Goal: Information Seeking & Learning: Learn about a topic

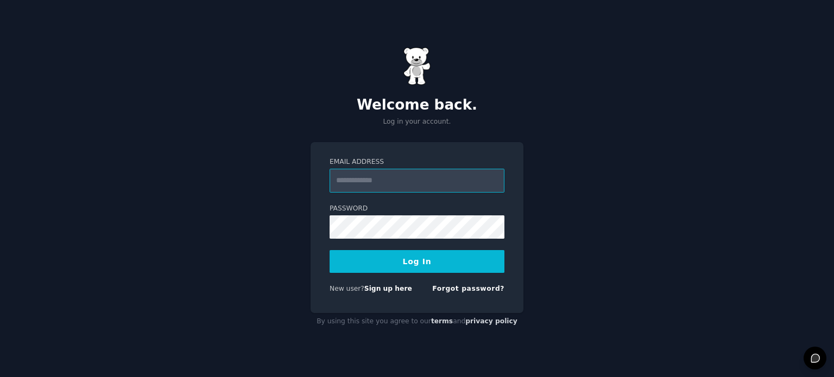
type input "**********"
click at [405, 263] on button "Log In" at bounding box center [417, 261] width 175 height 23
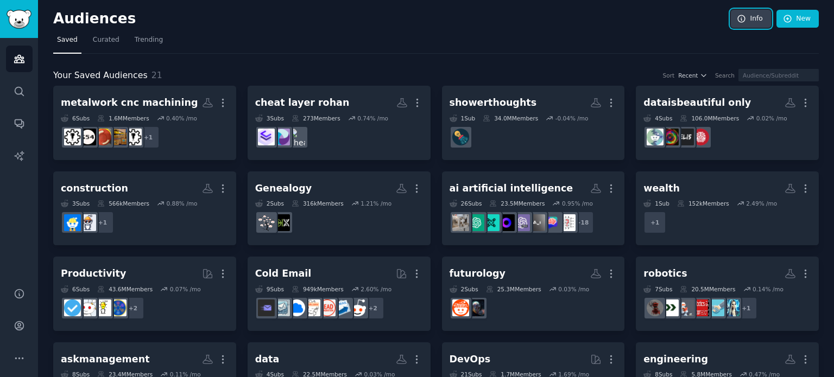
click at [753, 22] on link "Info" at bounding box center [751, 19] width 40 height 18
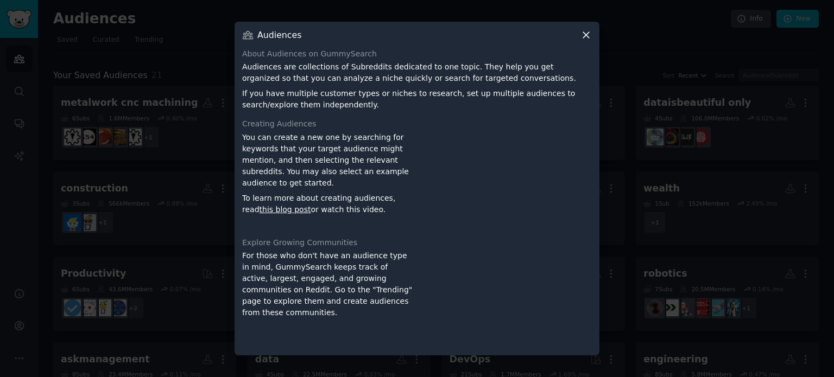
click at [584, 35] on icon at bounding box center [585, 34] width 11 height 11
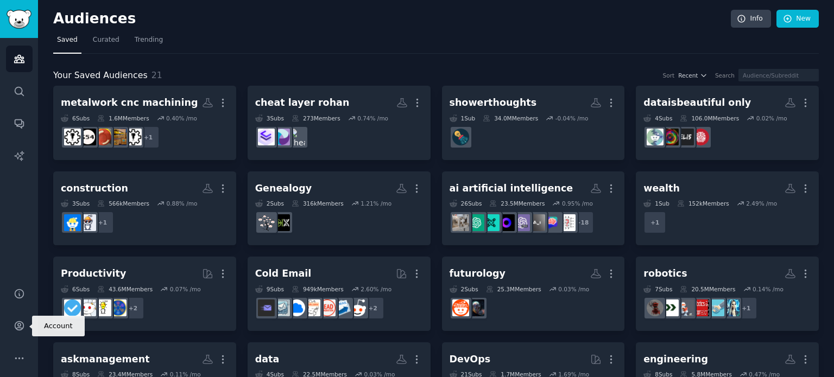
click at [22, 330] on icon "Sidebar" at bounding box center [19, 325] width 11 height 11
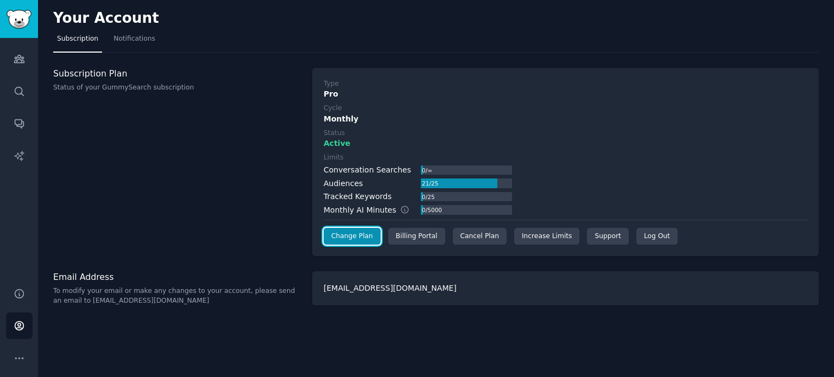
click at [367, 236] on link "Change Plan" at bounding box center [352, 236] width 57 height 17
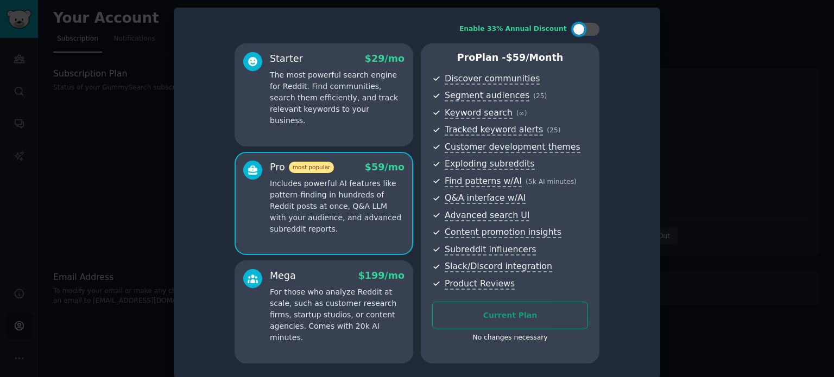
click at [87, 107] on div at bounding box center [417, 188] width 834 height 377
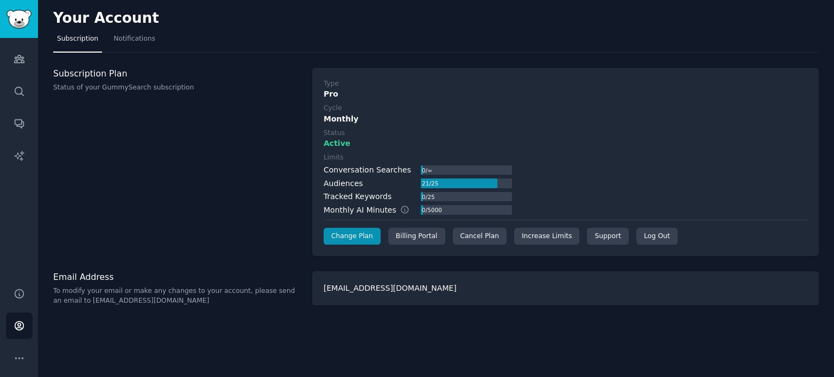
click at [394, 232] on div "Billing Portal" at bounding box center [416, 236] width 57 height 17
click at [20, 67] on link "Audiences" at bounding box center [19, 59] width 27 height 27
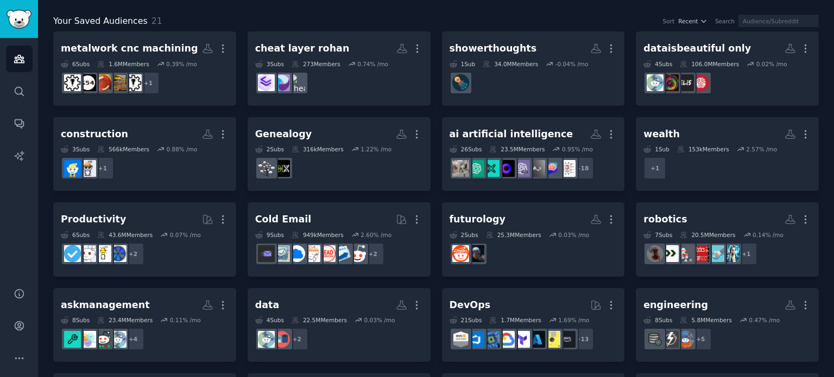
scroll to position [109, 0]
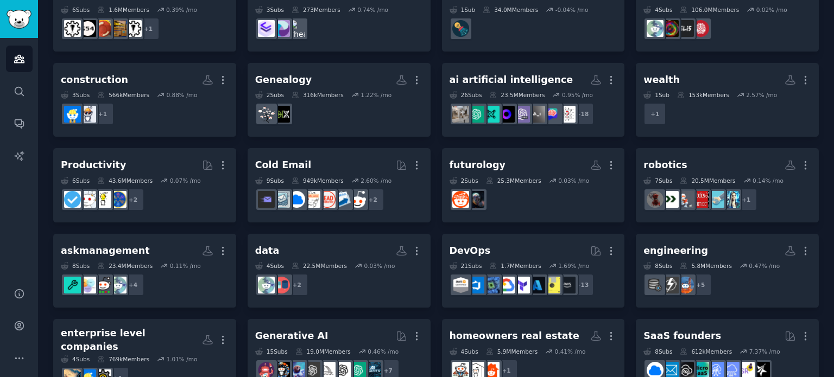
click at [497, 74] on div "ai artificial intelligence" at bounding box center [512, 80] width 124 height 14
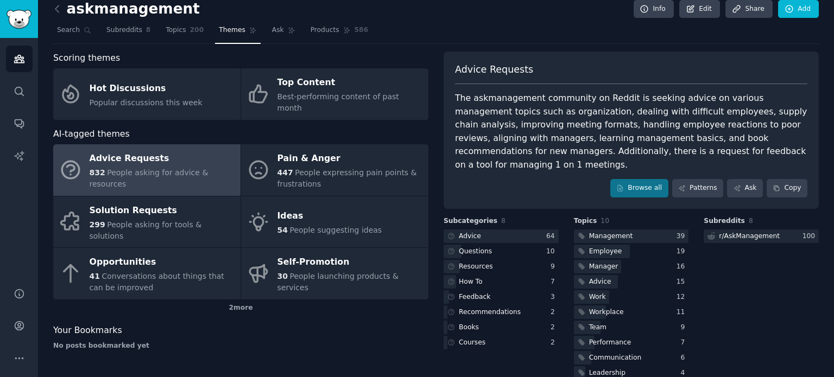
scroll to position [15, 0]
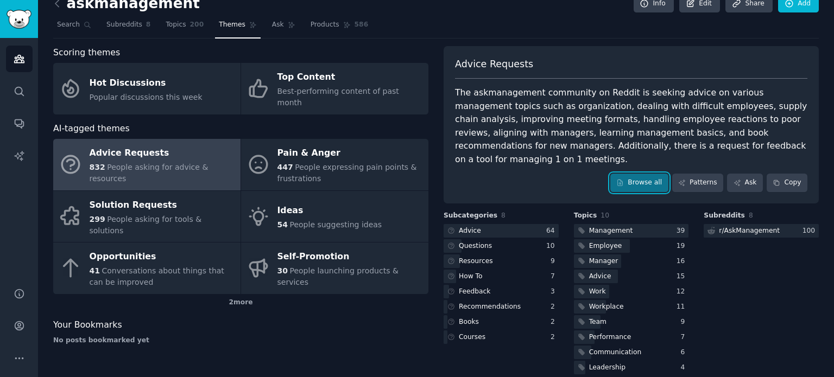
click at [658, 174] on link "Browse all" at bounding box center [639, 183] width 58 height 18
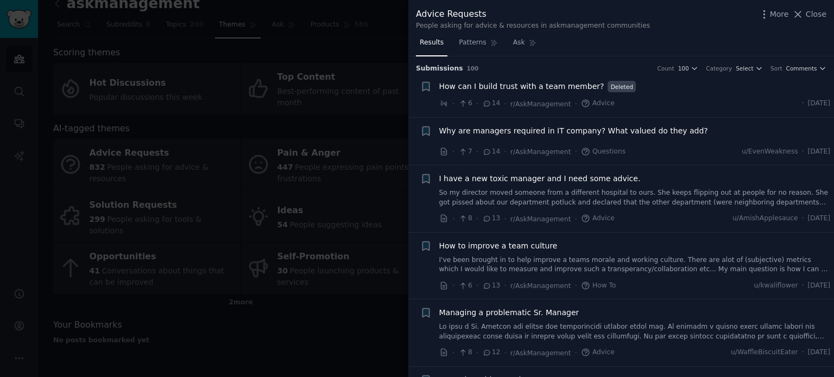
click at [753, 70] on span "Select" at bounding box center [744, 69] width 17 height 8
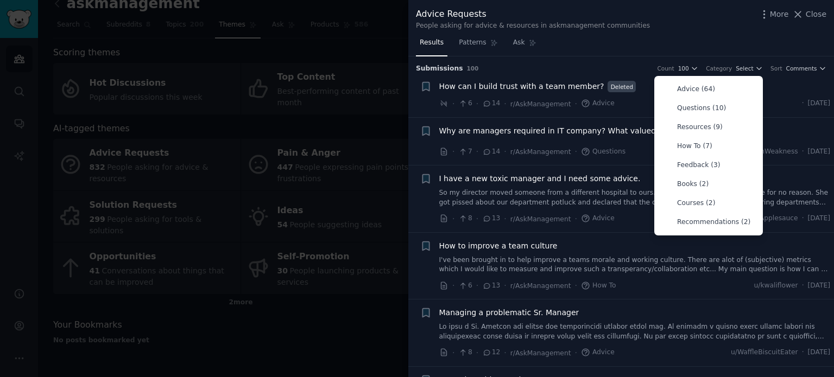
click at [753, 70] on span "Select" at bounding box center [744, 69] width 17 height 8
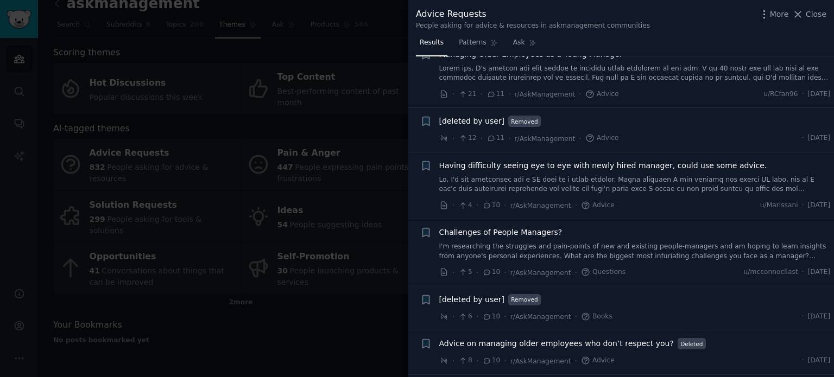
scroll to position [380, 0]
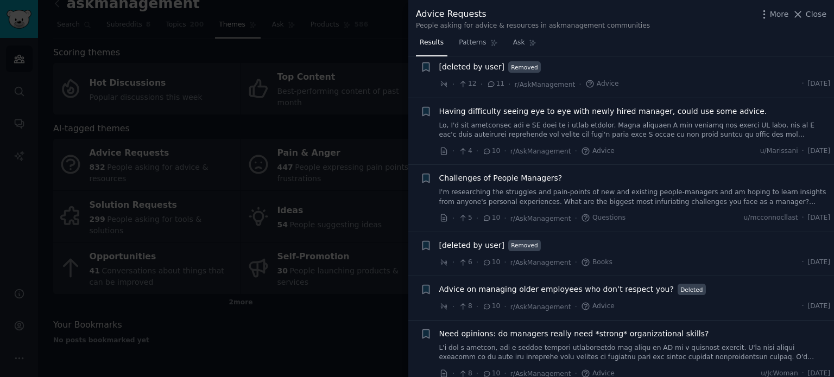
click at [333, 325] on div at bounding box center [417, 188] width 834 height 377
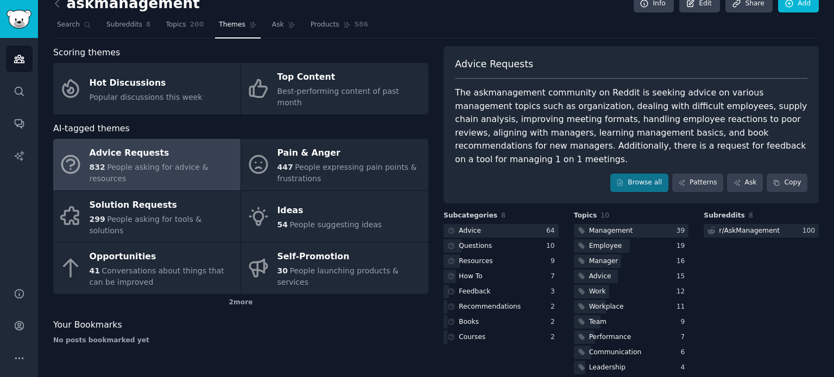
click at [57, 3] on icon at bounding box center [57, 3] width 11 height 11
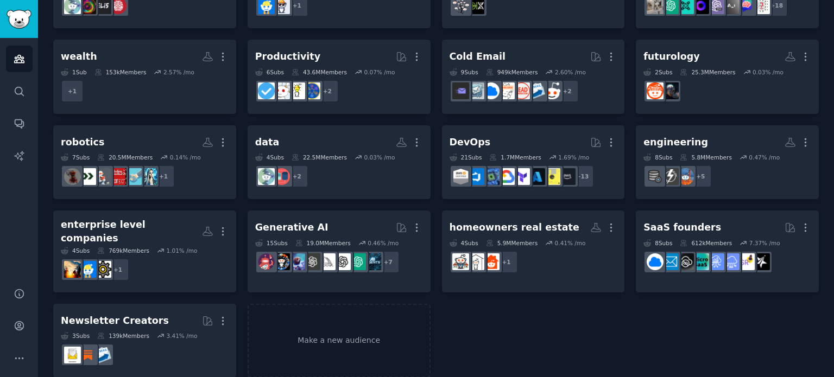
scroll to position [224, 0]
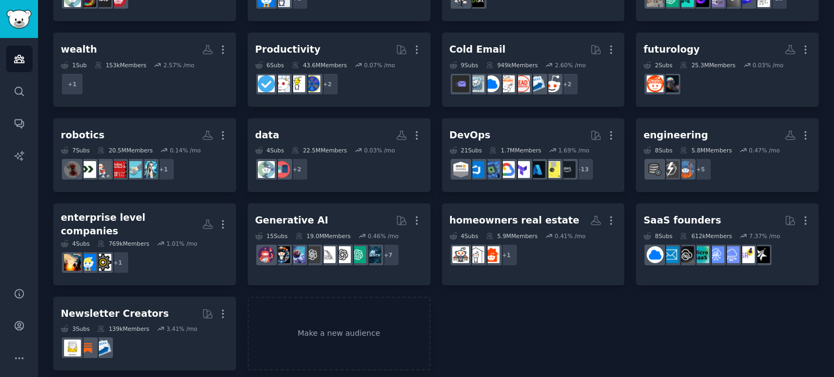
click at [150, 219] on div "enterprise level companies" at bounding box center [131, 224] width 141 height 27
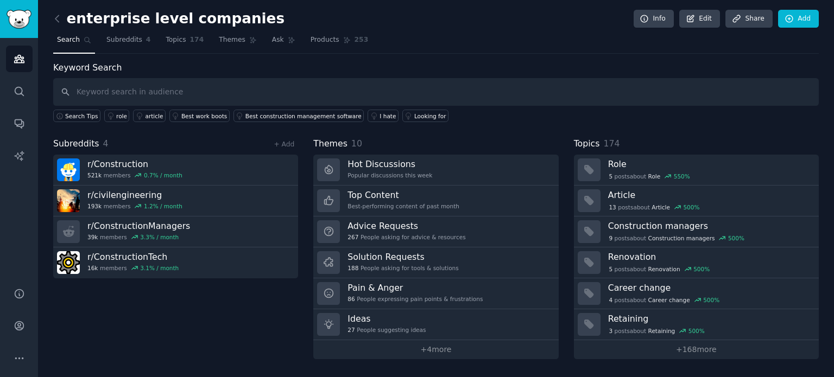
click at [397, 226] on h3 "Advice Requests" at bounding box center [406, 225] width 118 height 11
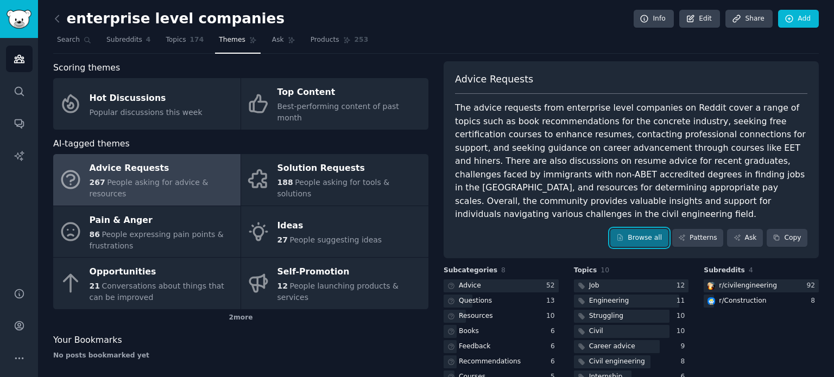
click at [639, 229] on link "Browse all" at bounding box center [639, 238] width 58 height 18
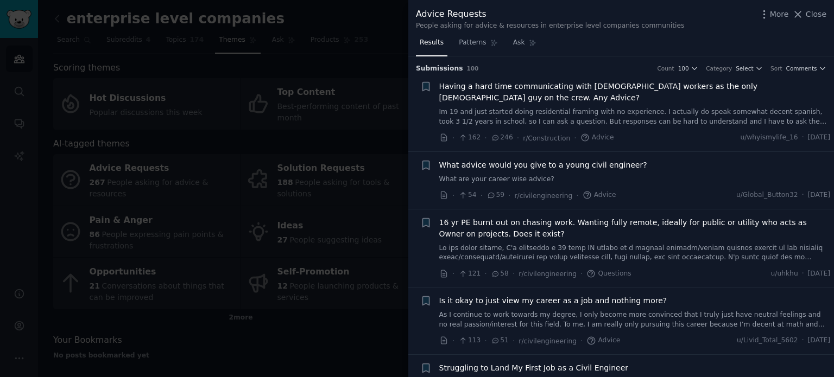
click at [806, 14] on button "Close" at bounding box center [809, 14] width 34 height 11
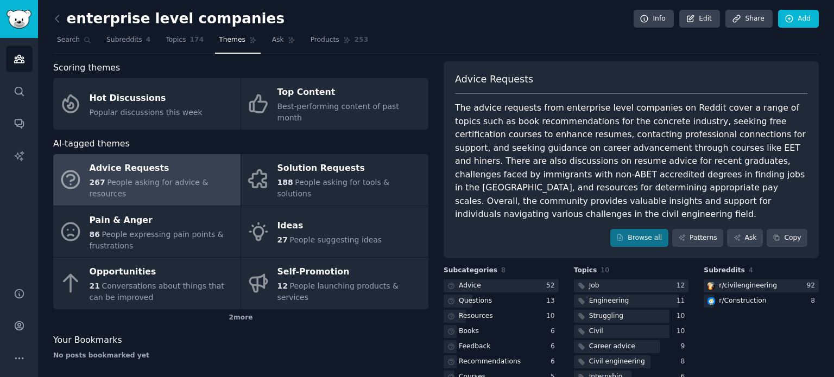
click at [172, 229] on div "86 People expressing pain points & frustrations" at bounding box center [163, 240] width 146 height 23
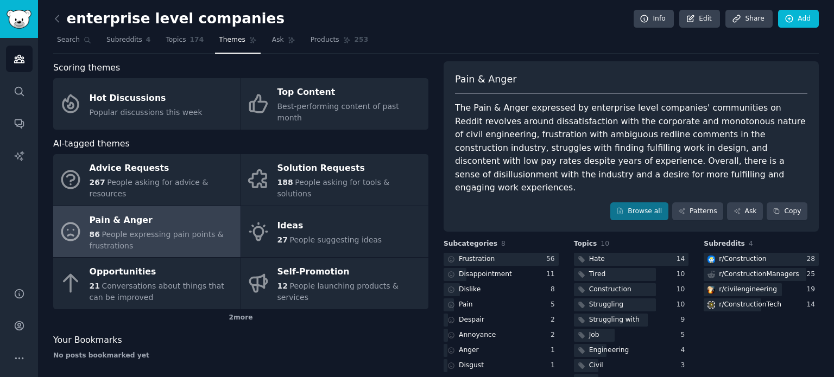
click at [466, 255] on div "Frustration" at bounding box center [477, 260] width 36 height 10
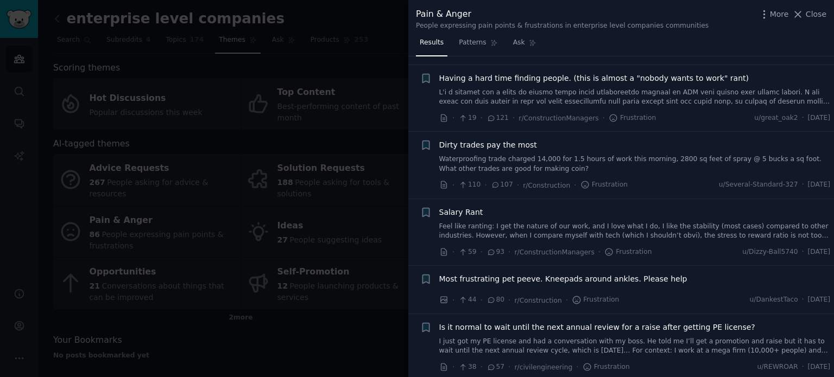
scroll to position [326, 0]
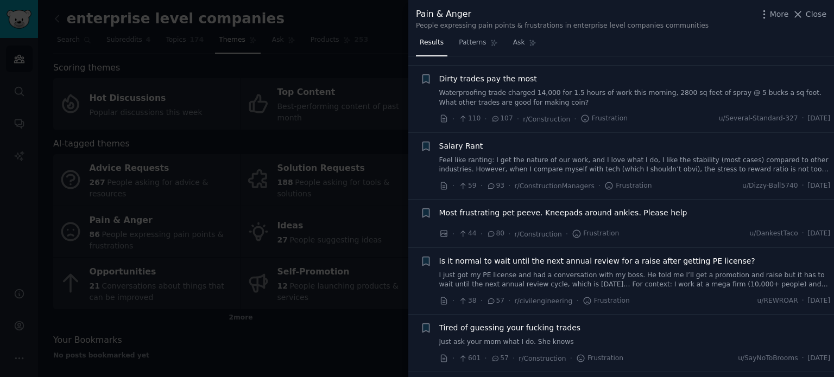
click at [819, 16] on span "Close" at bounding box center [816, 14] width 21 height 11
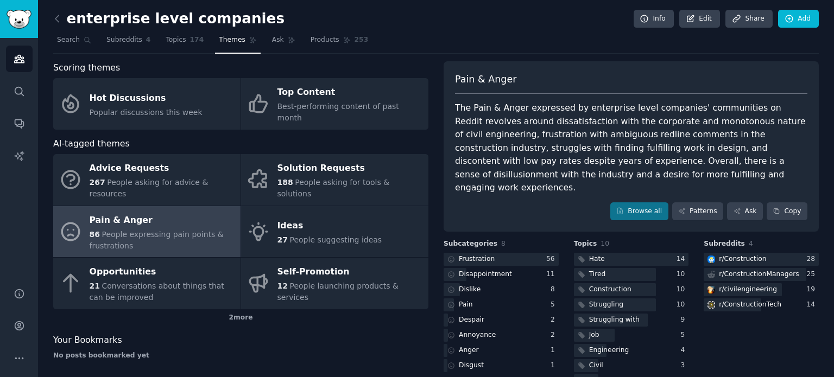
click at [272, 39] on span "Ask" at bounding box center [278, 40] width 12 height 10
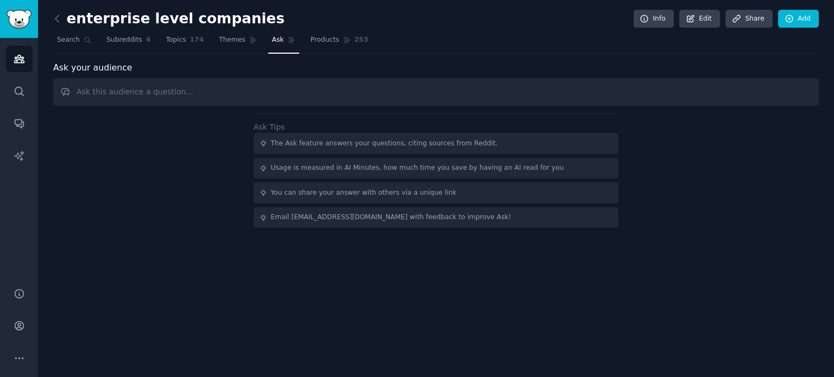
click at [220, 39] on span "Themes" at bounding box center [232, 40] width 27 height 10
